Goal: Navigation & Orientation: Find specific page/section

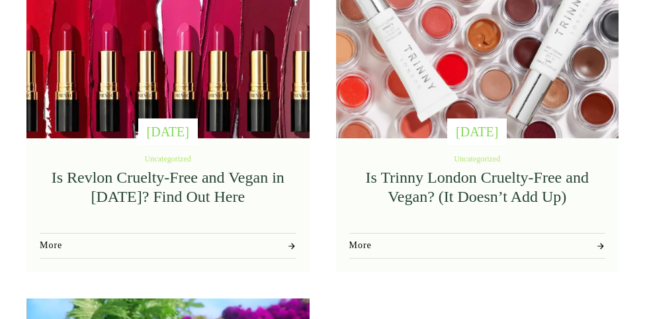
scroll to position [959, 0]
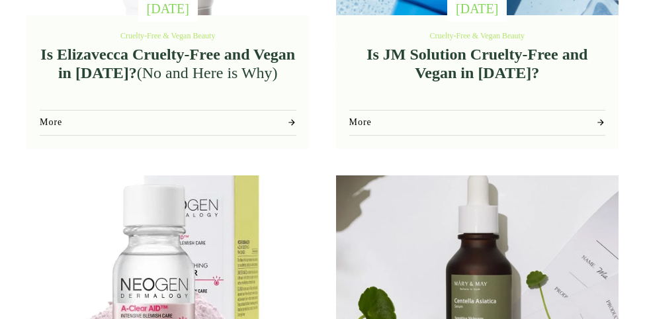
scroll to position [1015, 0]
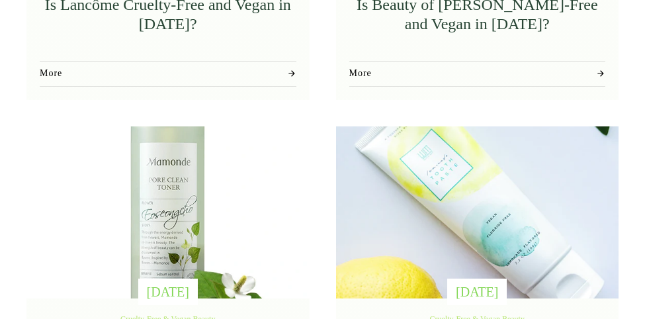
scroll to position [1269, 0]
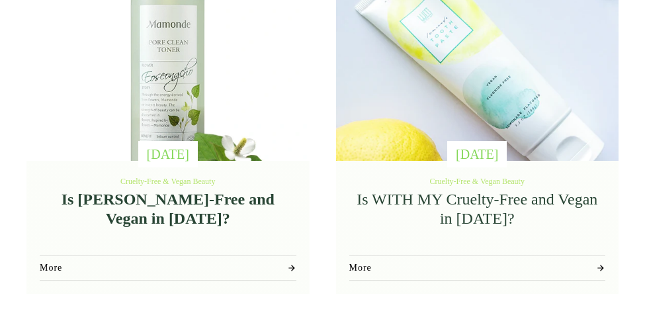
scroll to position [1523, 0]
